Goal: Task Accomplishment & Management: Manage account settings

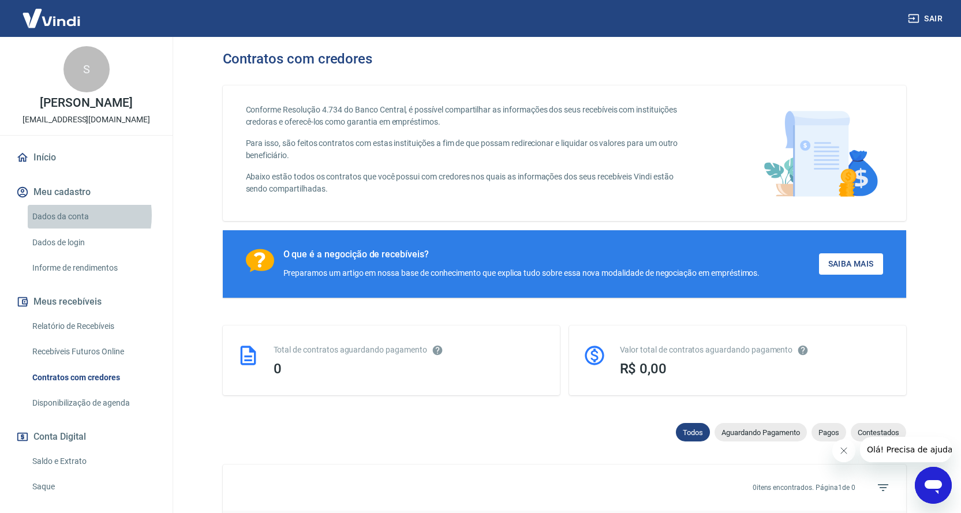
click at [65, 215] on link "Dados da conta" at bounding box center [93, 217] width 131 height 24
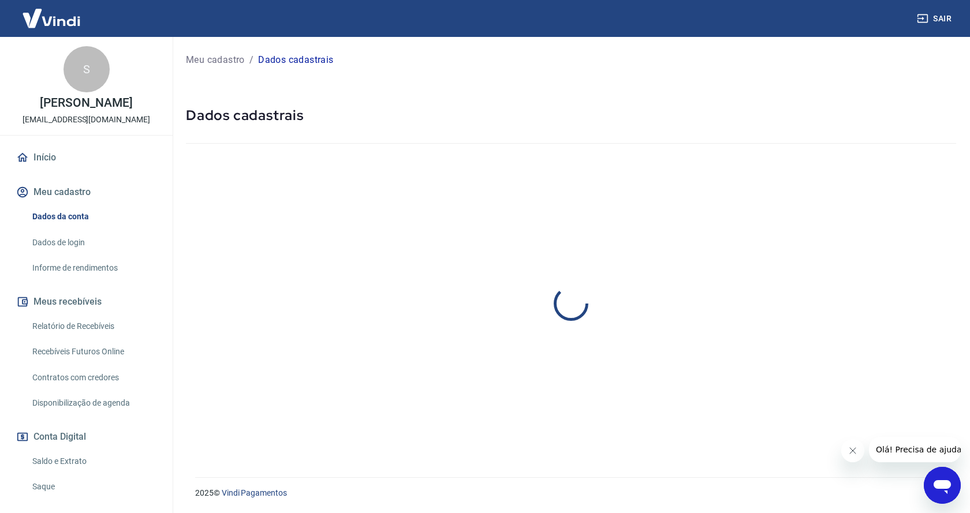
select select "RJ"
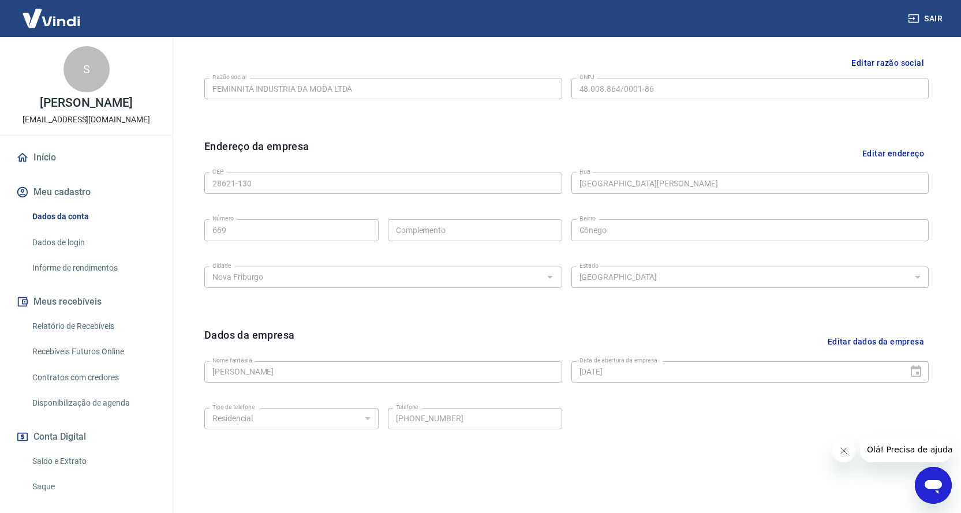
scroll to position [261, 0]
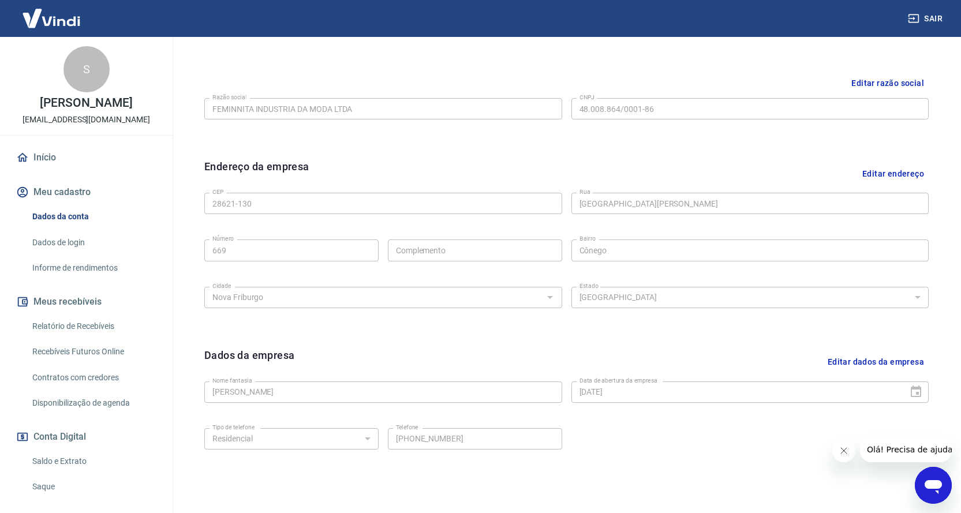
click at [44, 16] on img at bounding box center [51, 18] width 75 height 35
